Goal: Find specific page/section: Find specific page/section

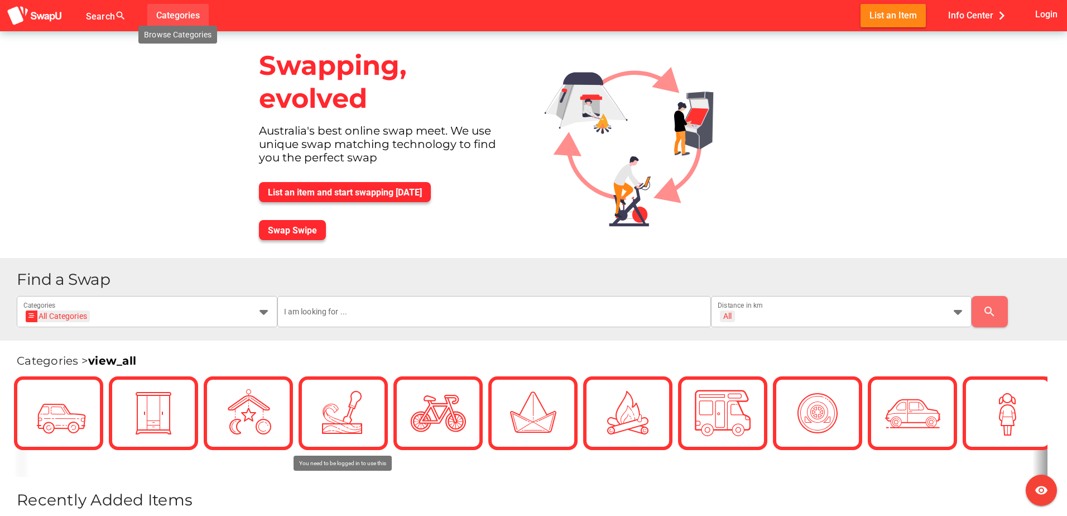
click at [174, 11] on span "Categories" at bounding box center [178, 15] width 44 height 18
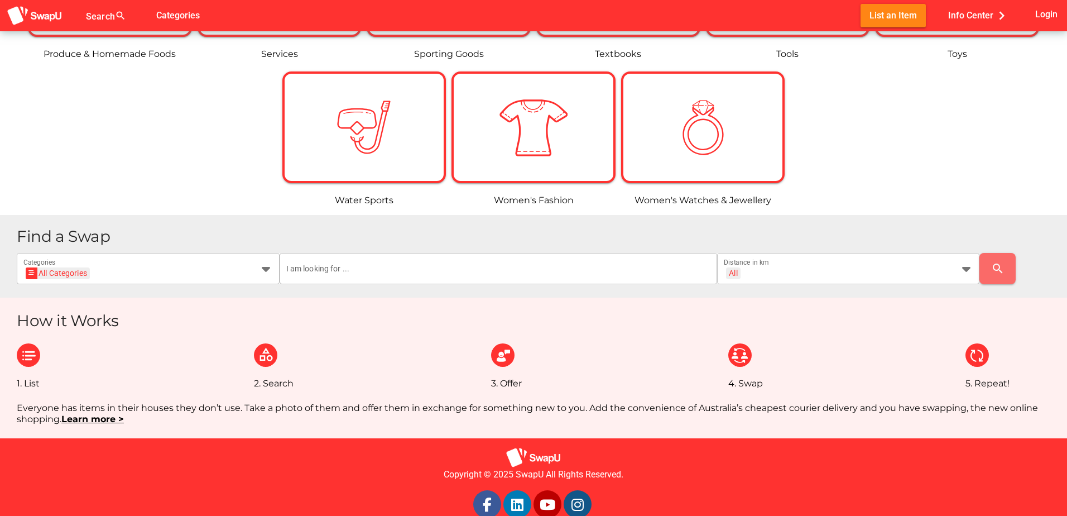
scroll to position [893, 0]
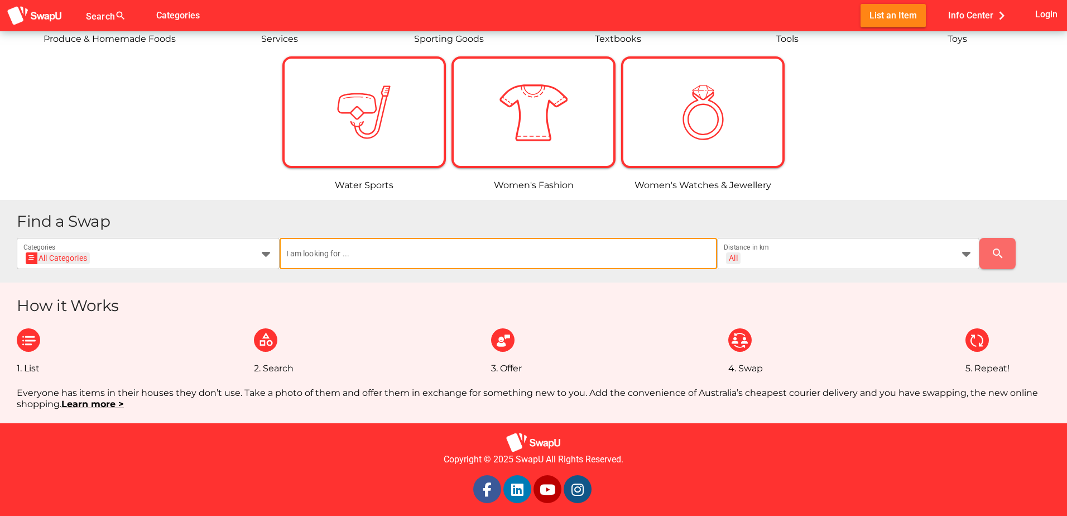
click at [307, 255] on input "text" at bounding box center [498, 253] width 424 height 31
click at [295, 252] on input "REal Estate" at bounding box center [498, 253] width 424 height 31
type input "Real Estate"
